Goal: Task Accomplishment & Management: Manage account settings

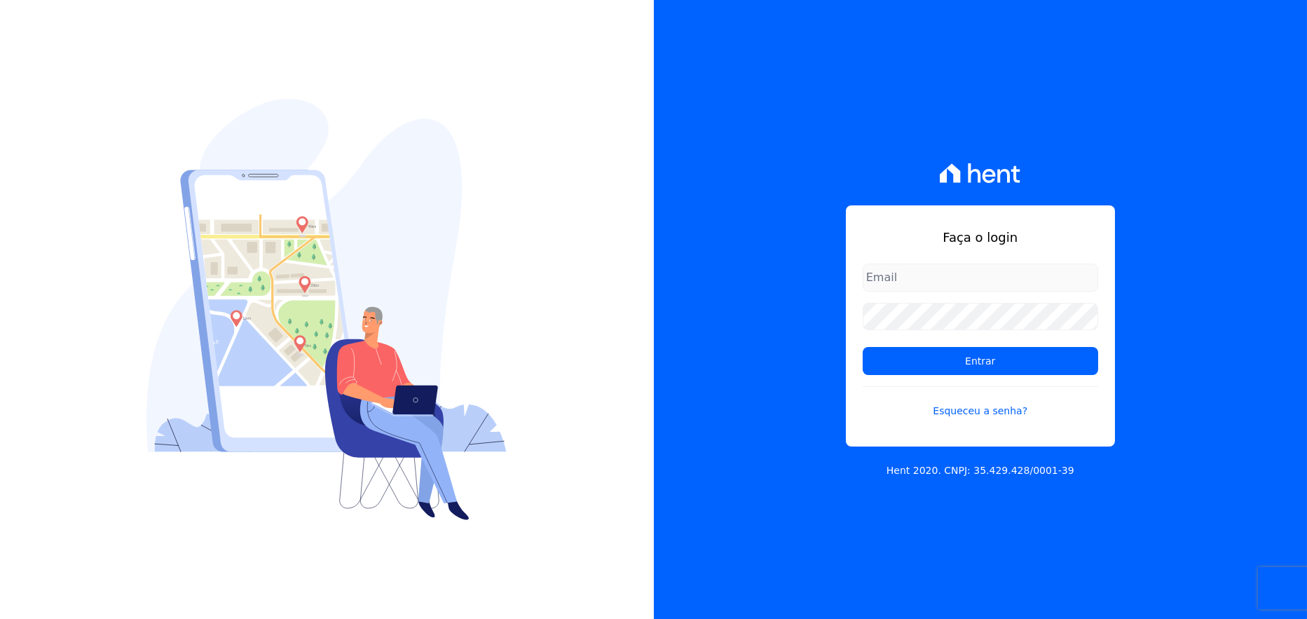
drag, startPoint x: 1068, startPoint y: 280, endPoint x: 1068, endPoint y: 289, distance: 9.1
click at [1068, 280] on input "email" at bounding box center [981, 278] width 236 height 28
type input "rafael.souza@quattroconstrutora.com.br"
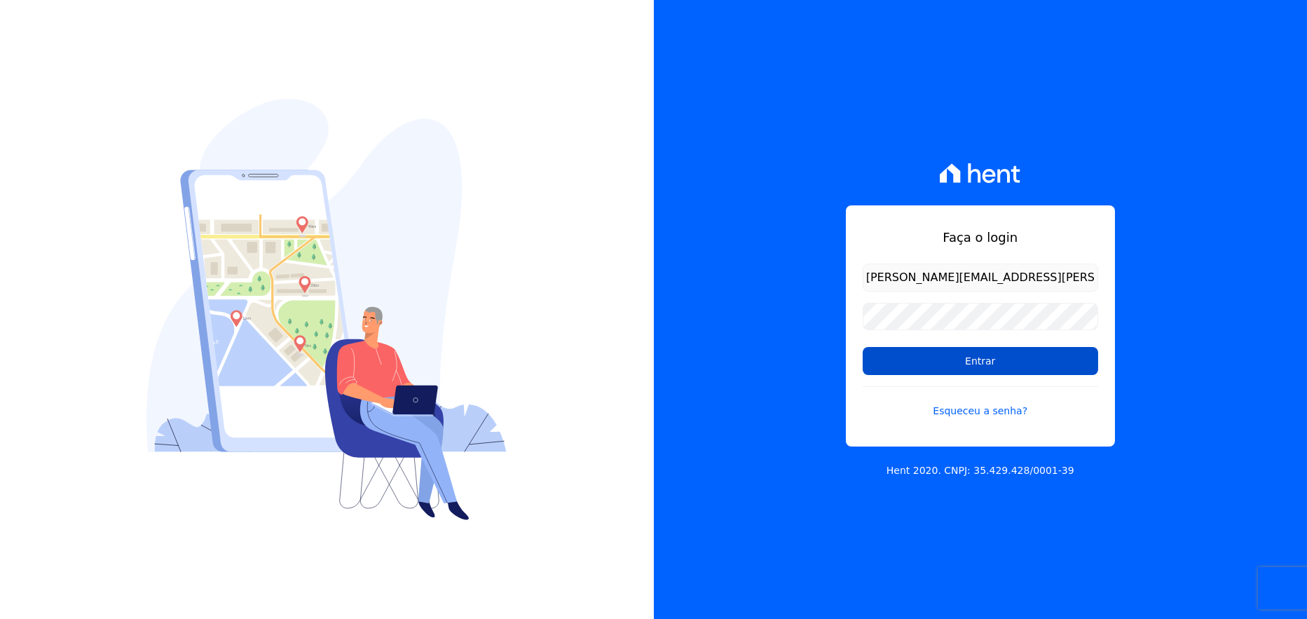
click at [996, 364] on input "Entrar" at bounding box center [981, 361] width 236 height 28
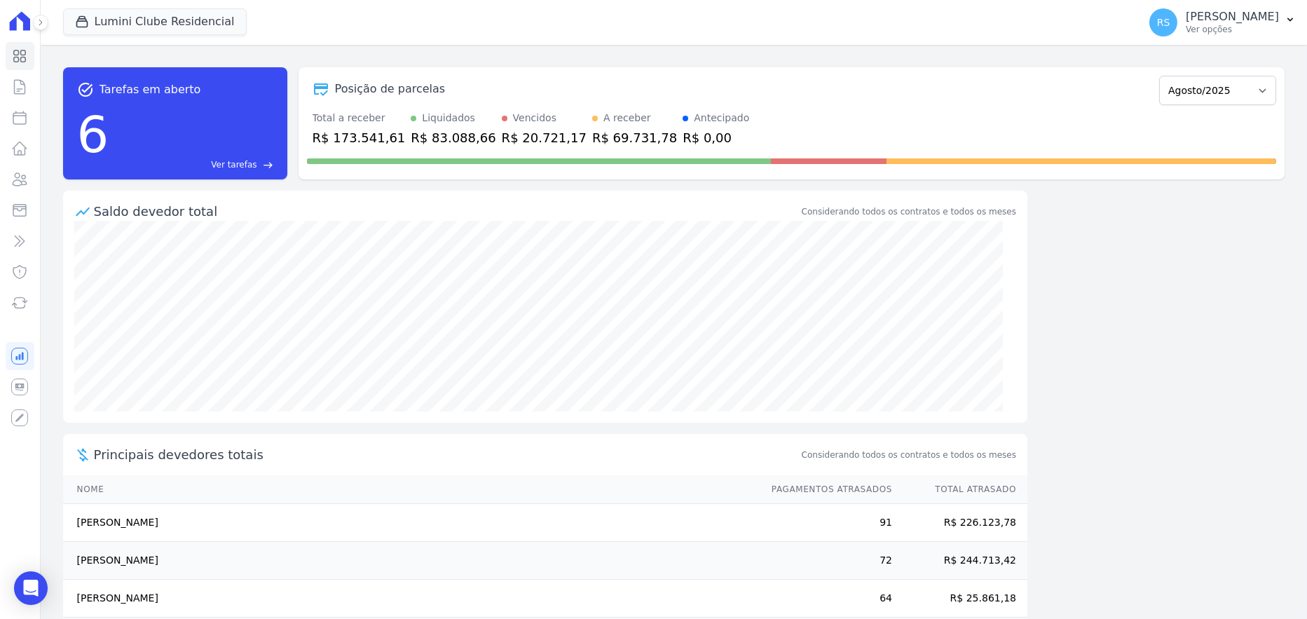
click at [1135, 290] on div "task_alt Tarefas em aberto 6 Ver tarefas east Posição de parcelas Dezembro/2021…" at bounding box center [674, 332] width 1267 height 574
